Goal: Navigation & Orientation: Go to known website

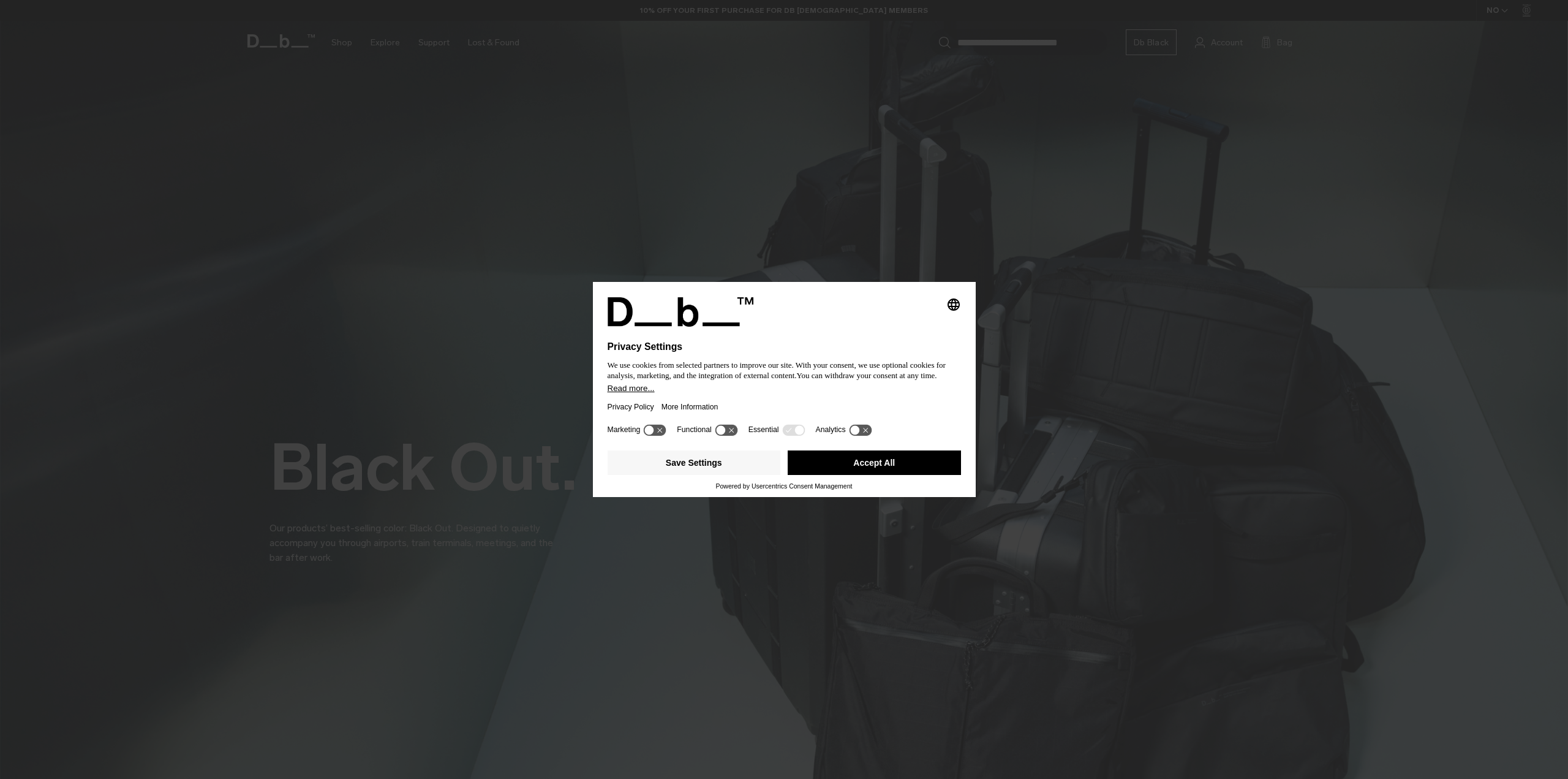
click at [819, 468] on button "Accept All" at bounding box center [874, 462] width 173 height 25
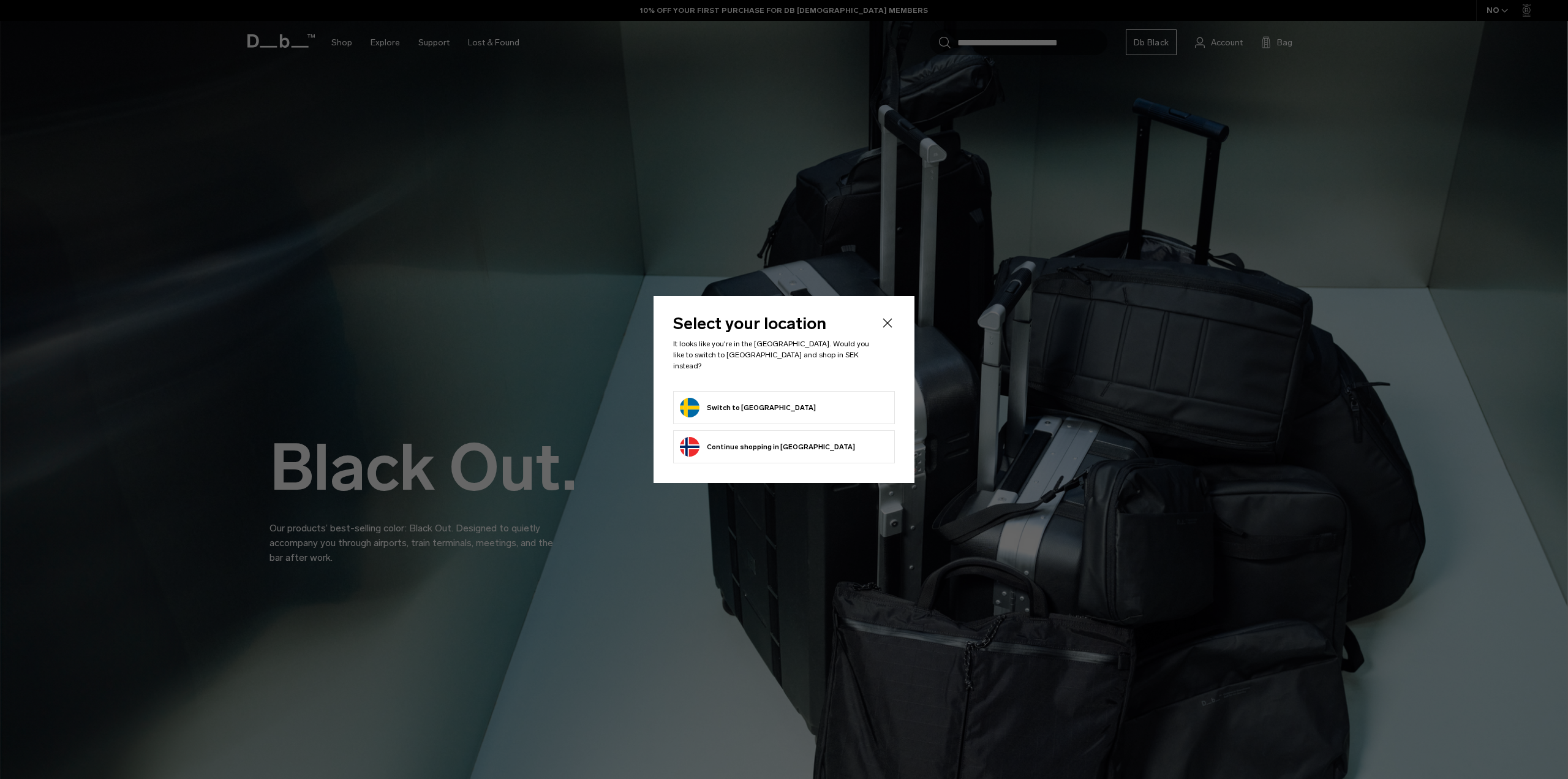
click at [888, 327] on icon "Close" at bounding box center [888, 323] width 9 height 9
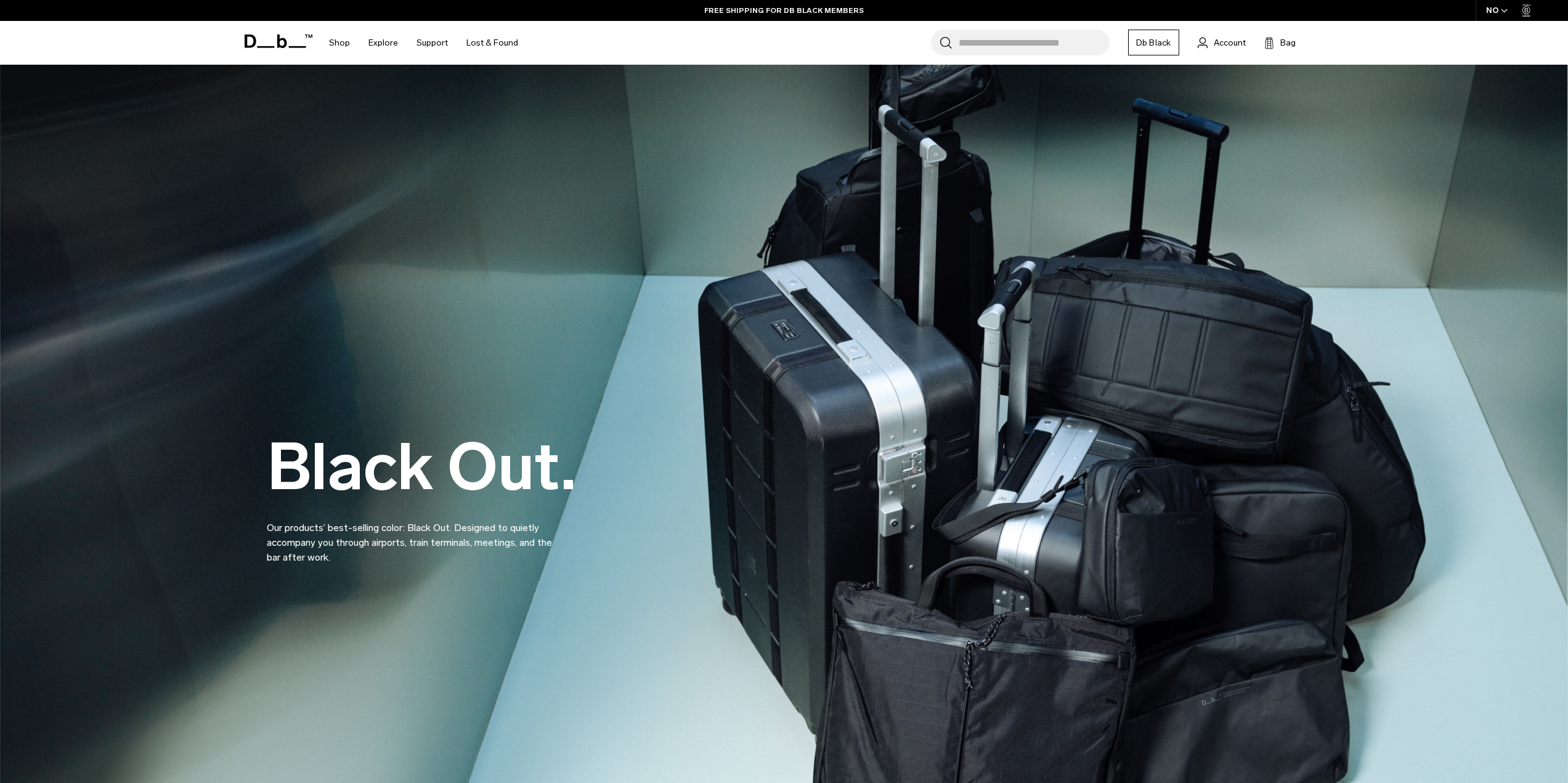
click at [1505, 11] on icon "button" at bounding box center [1505, 11] width 7 height 4
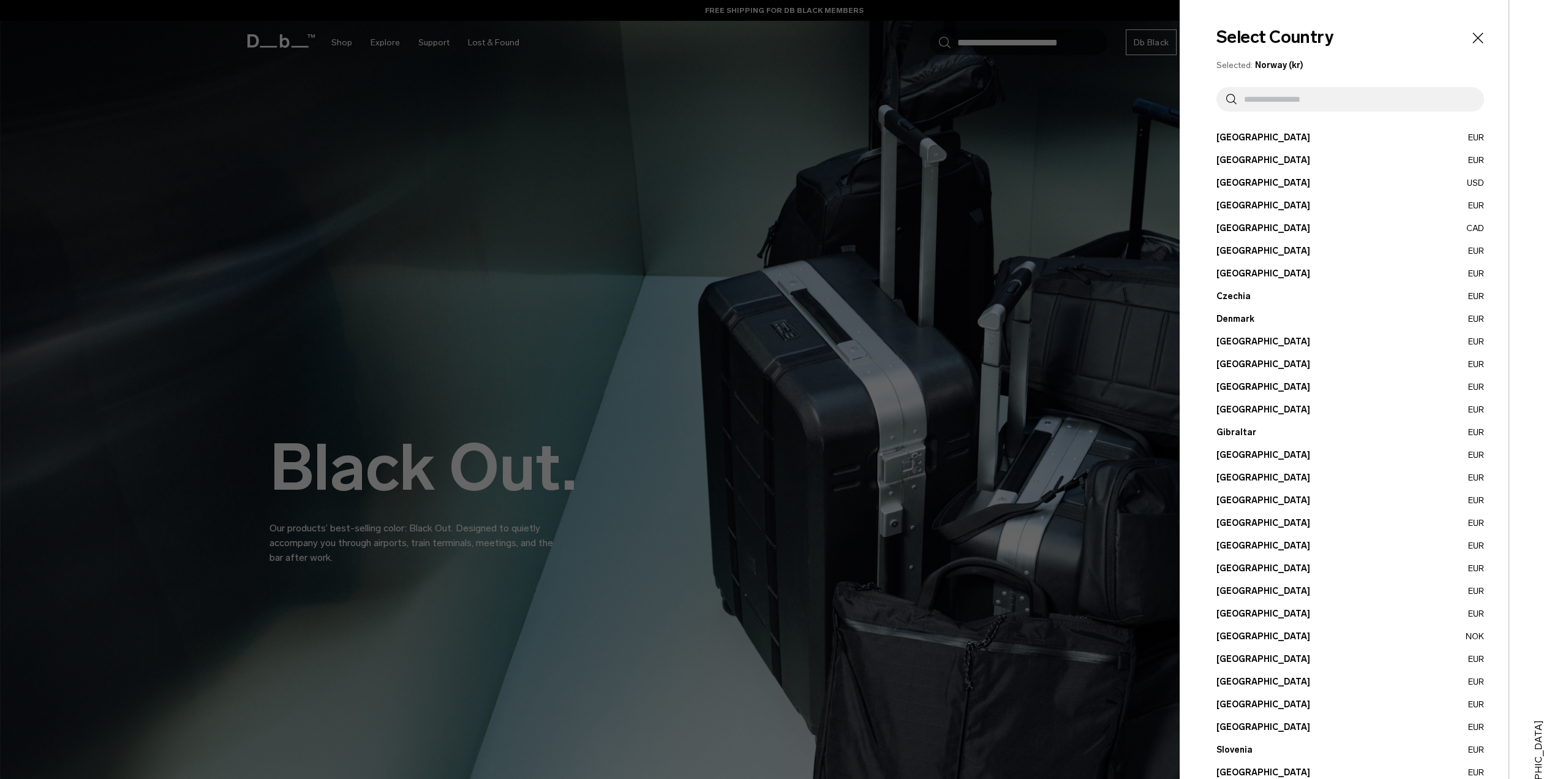
click at [1312, 104] on input "text" at bounding box center [1356, 99] width 238 height 25
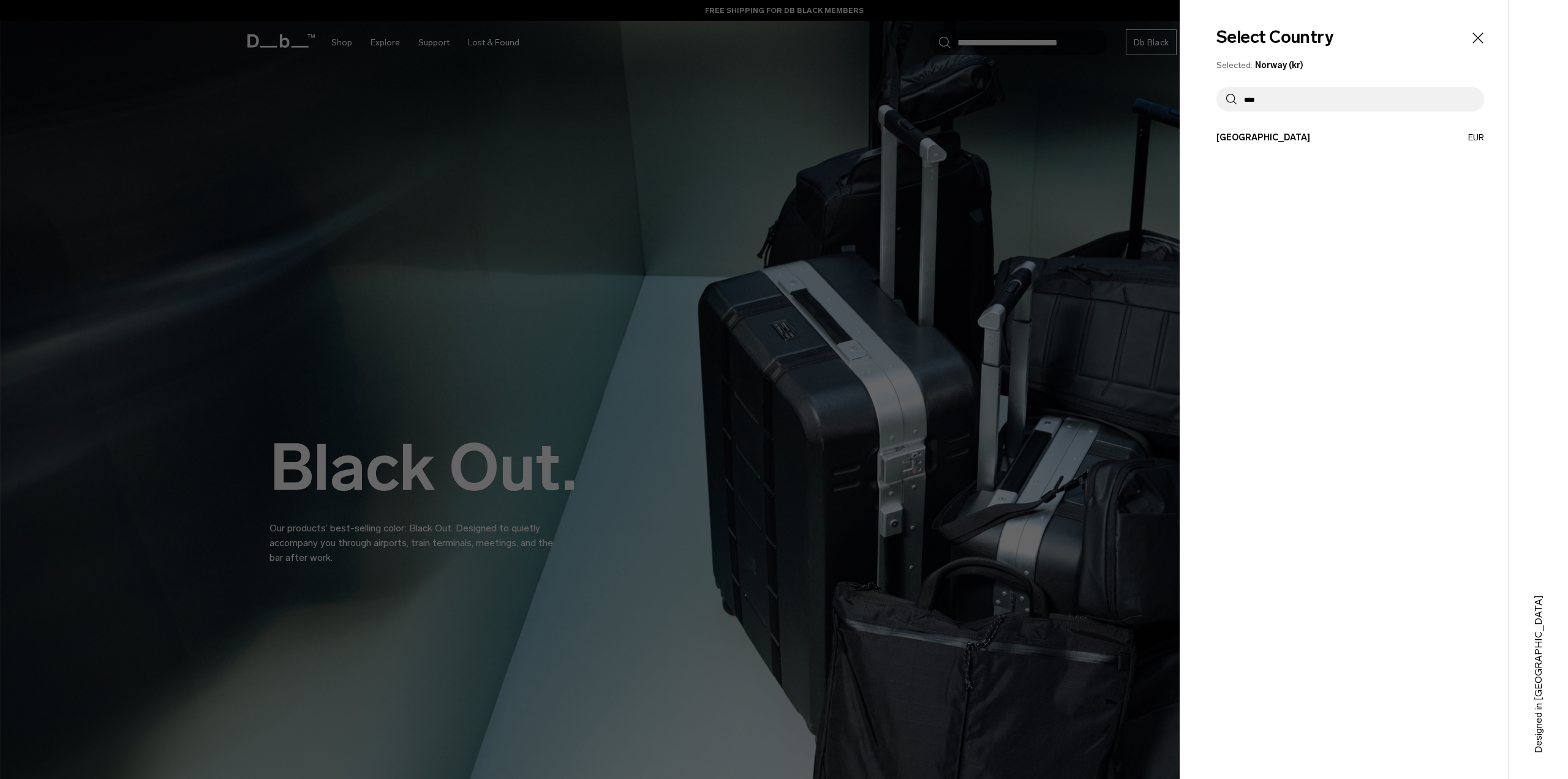
type input "****"
click at [1379, 135] on button "Finland EUR" at bounding box center [1350, 137] width 268 height 13
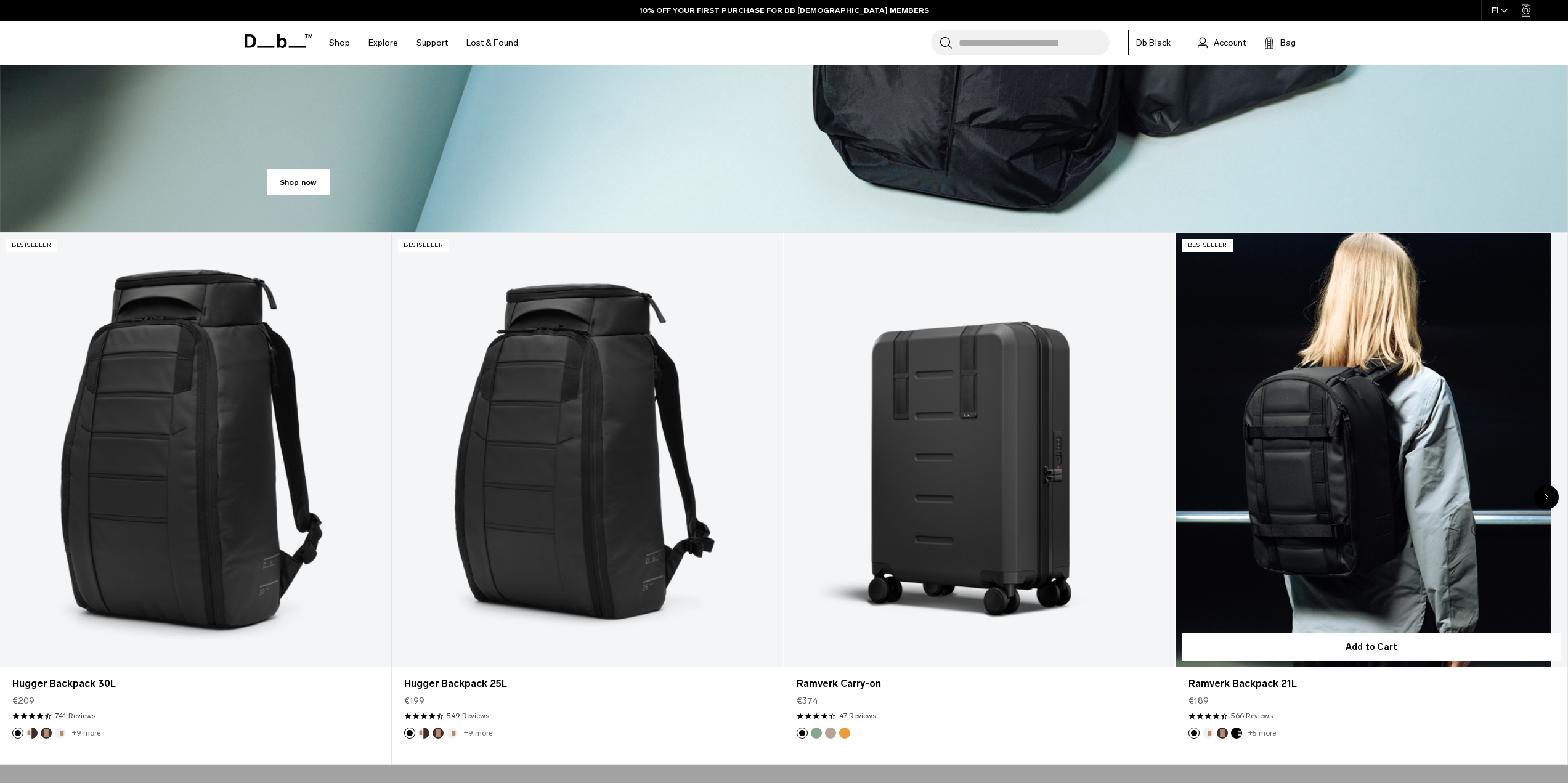
scroll to position [795, 0]
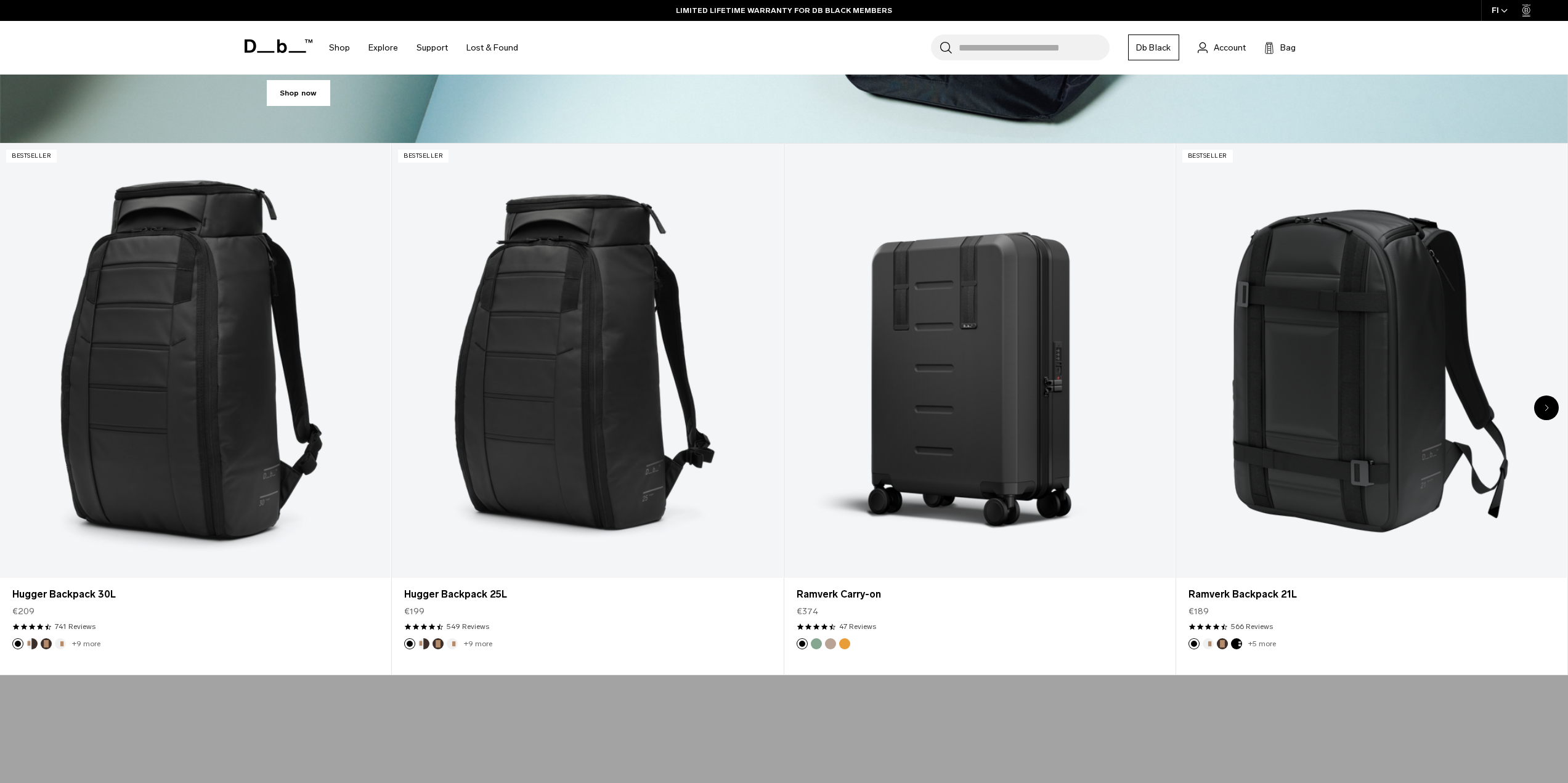
click at [1553, 405] on div "Next slide" at bounding box center [1547, 407] width 25 height 25
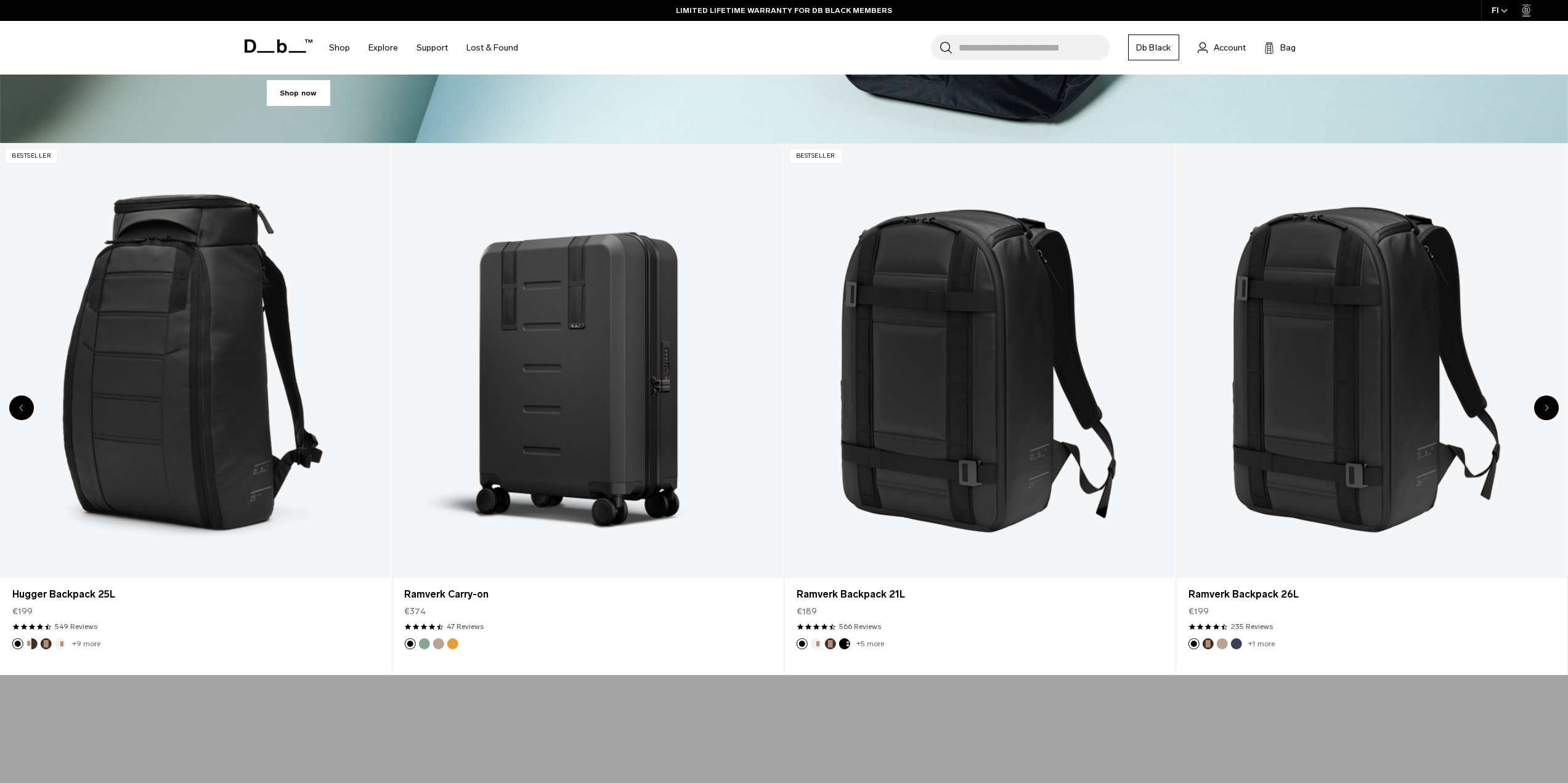
click at [1549, 410] on div "Next slide" at bounding box center [1547, 407] width 25 height 25
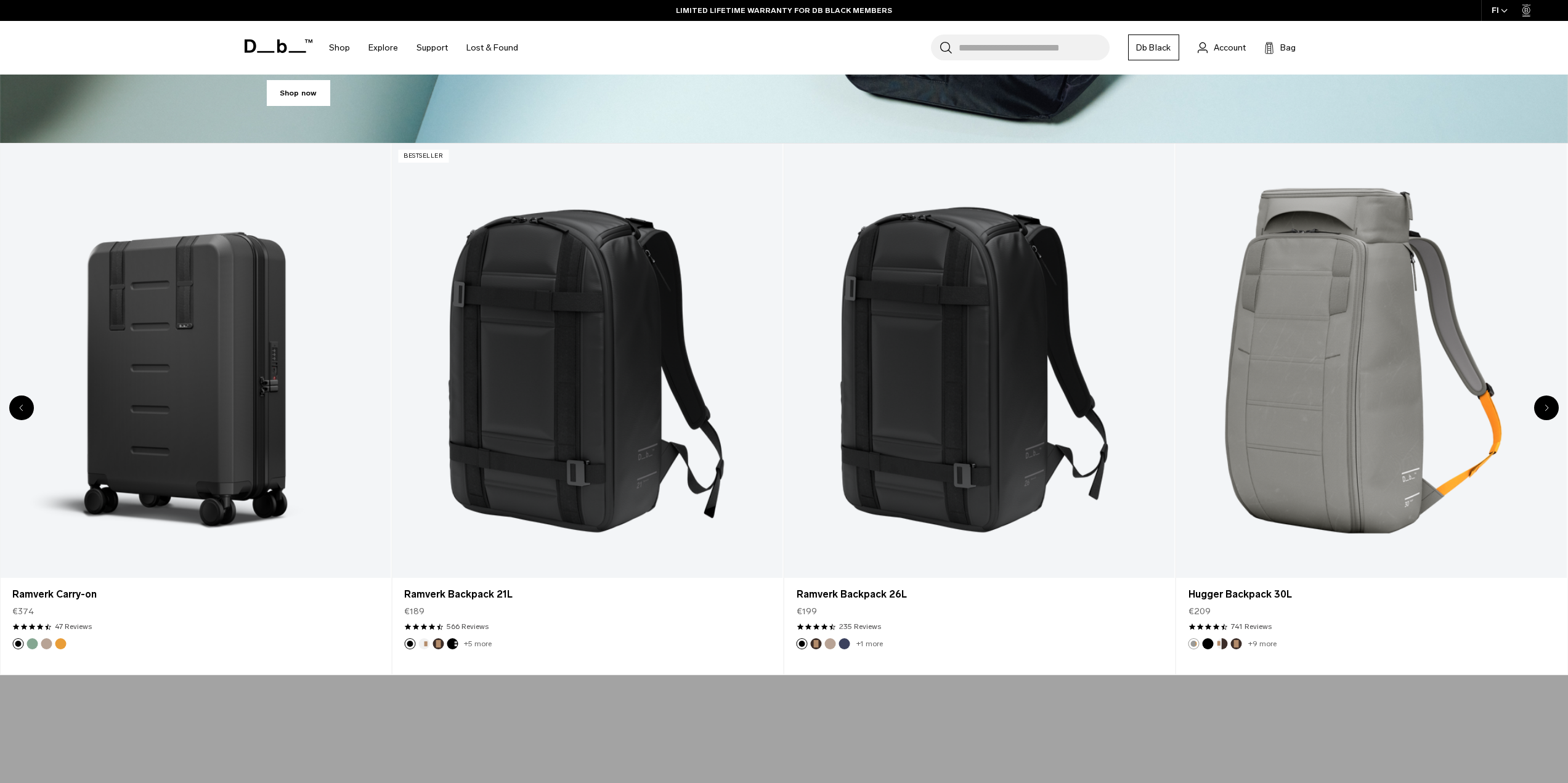
click at [1549, 410] on div "Next slide" at bounding box center [1547, 407] width 25 height 25
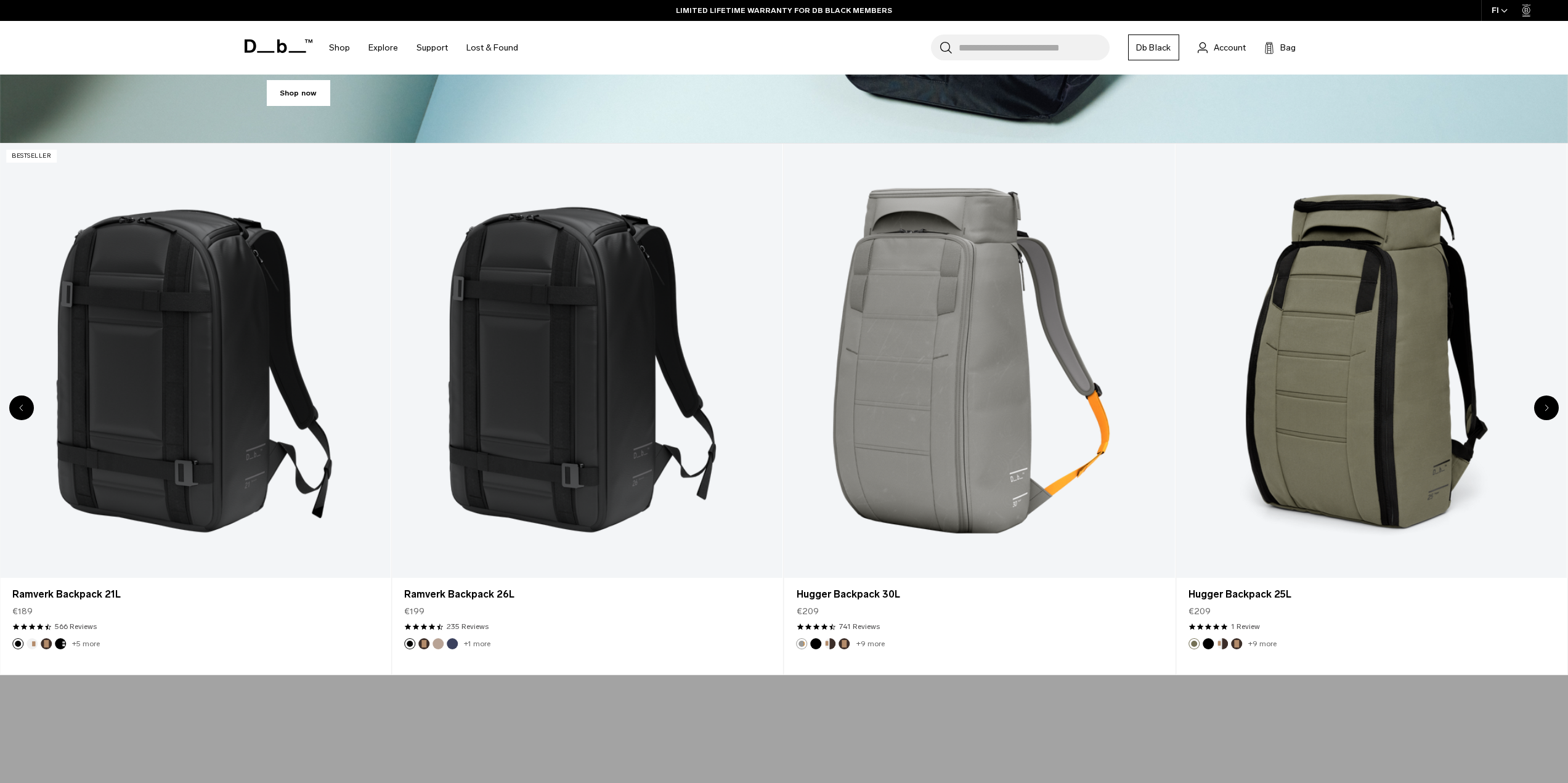
click at [1549, 410] on div "Next slide" at bounding box center [1547, 407] width 25 height 25
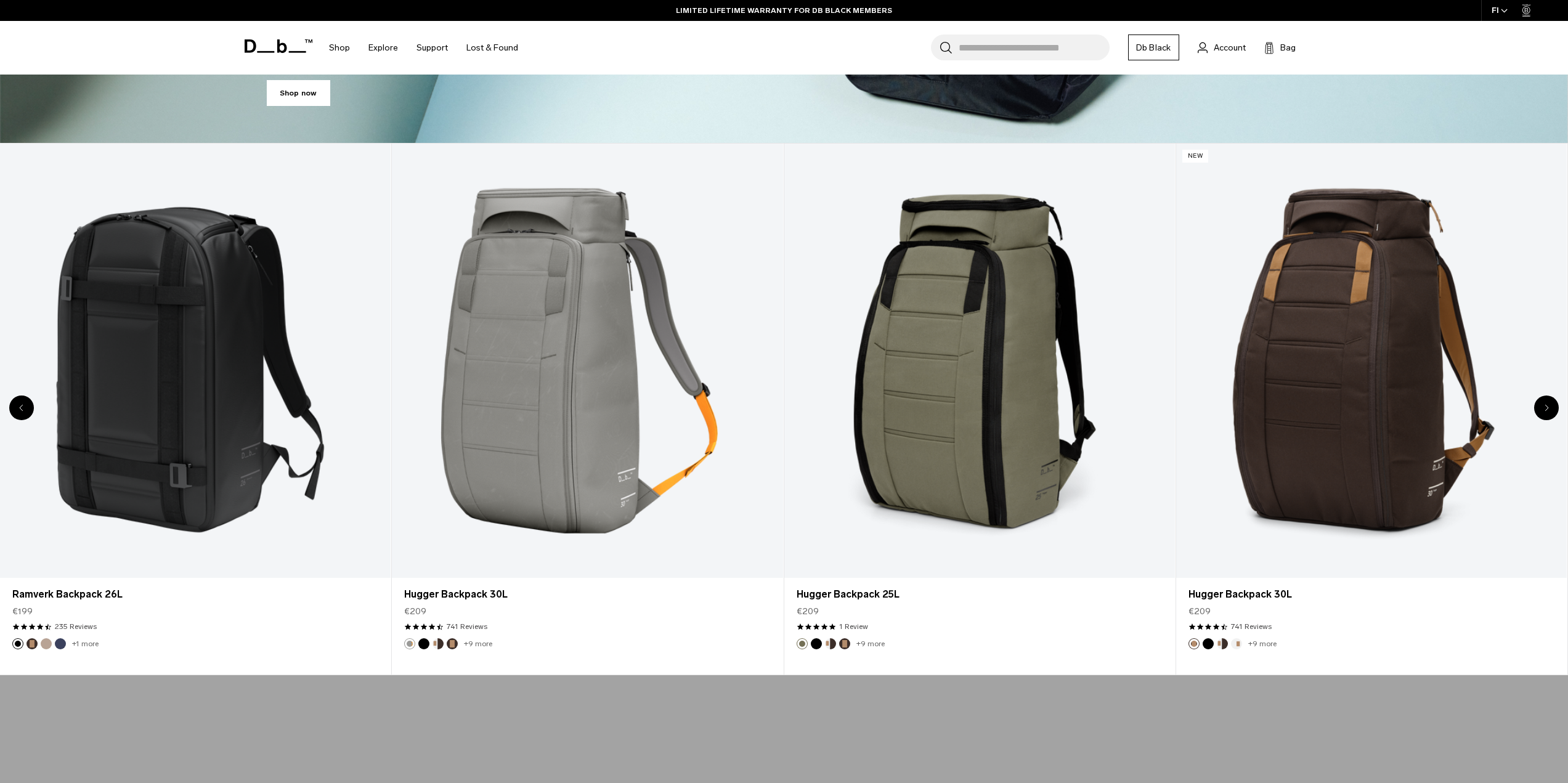
click at [1549, 411] on div "Next slide" at bounding box center [1547, 407] width 25 height 25
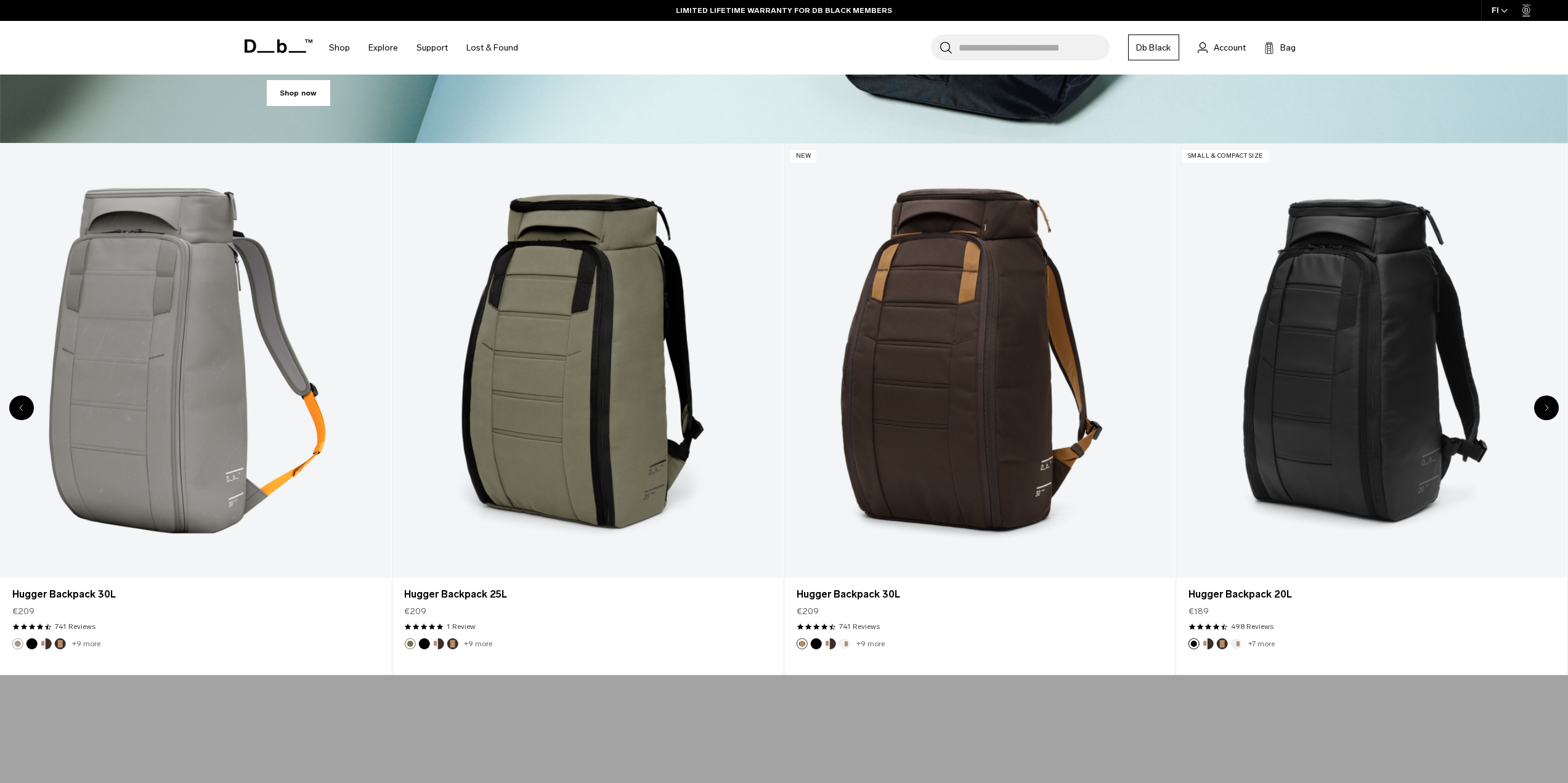
click at [1549, 411] on div "Next slide" at bounding box center [1547, 407] width 25 height 25
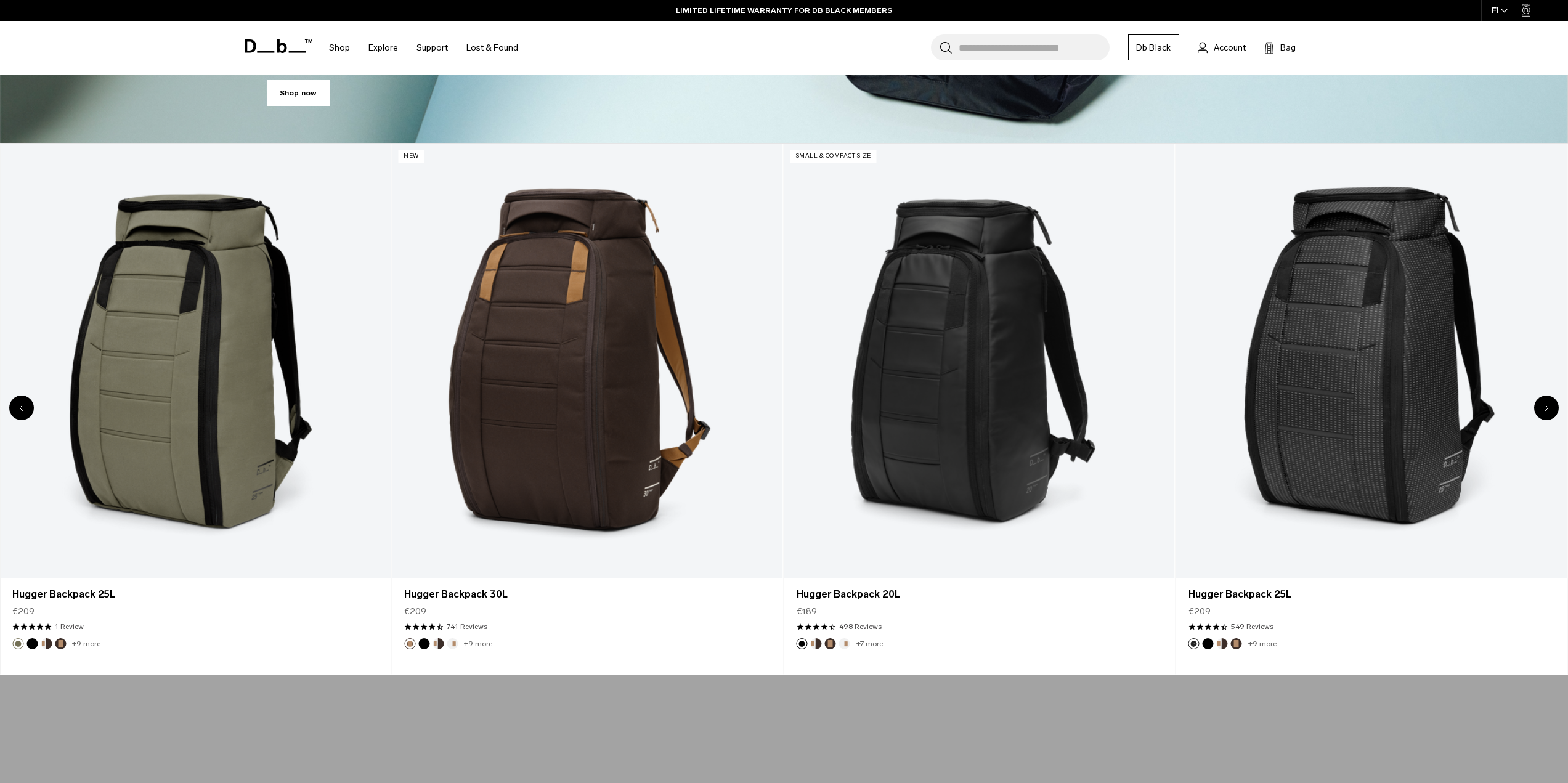
click at [1549, 411] on div "Next slide" at bounding box center [1547, 407] width 25 height 25
